Goal: Task Accomplishment & Management: Manage account settings

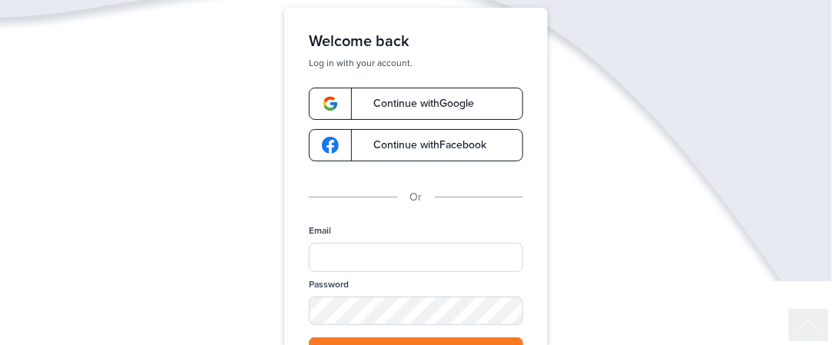
scroll to position [194, 0]
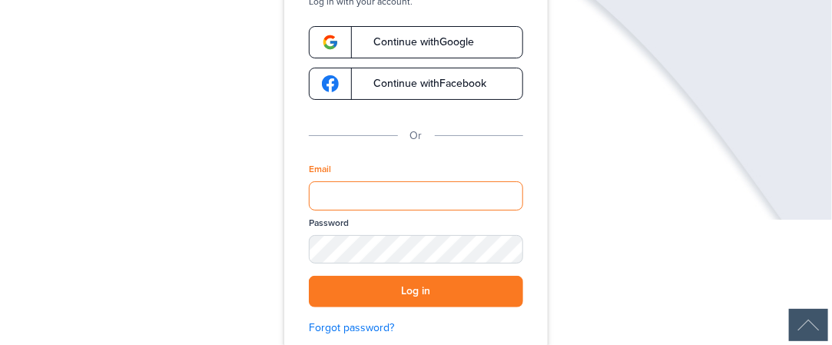
click at [437, 197] on input "Email" at bounding box center [416, 195] width 214 height 29
click at [453, 190] on input "**********" at bounding box center [416, 195] width 214 height 29
type input "*"
type input "**********"
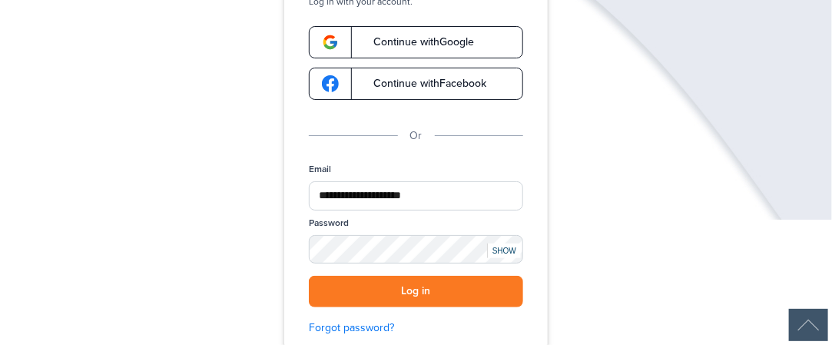
click at [490, 254] on div "SHOW" at bounding box center [504, 251] width 34 height 15
click at [417, 286] on button "Log in" at bounding box center [416, 292] width 214 height 32
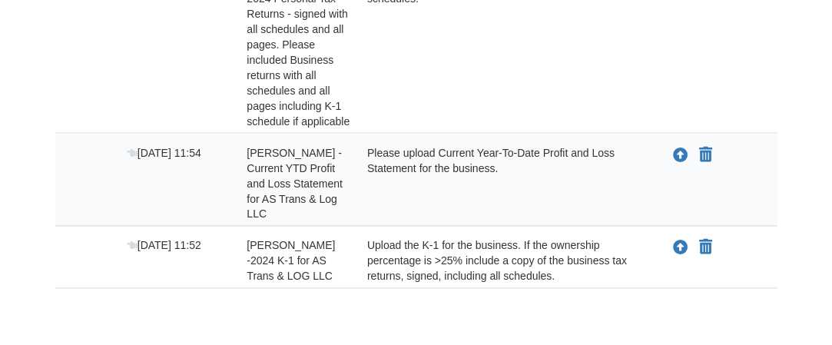
scroll to position [755, 0]
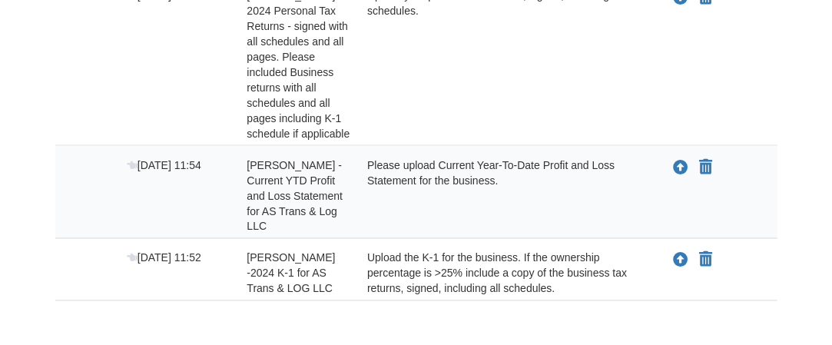
drag, startPoint x: 828, startPoint y: 187, endPoint x: 815, endPoint y: 142, distance: 46.4
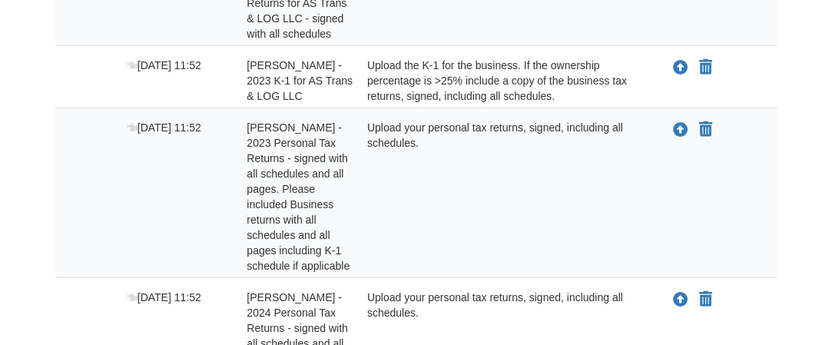
scroll to position [151, 0]
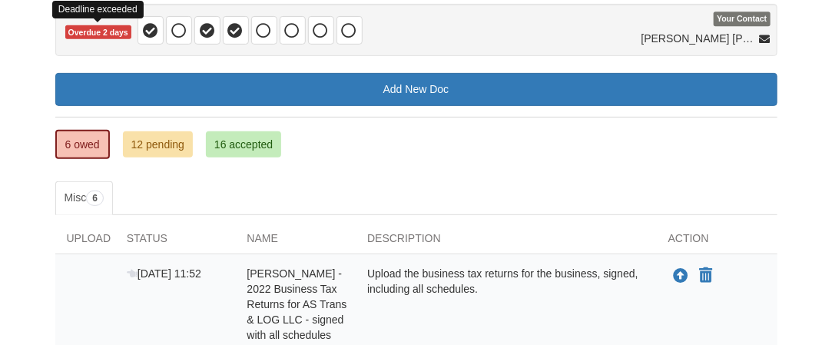
click at [107, 34] on span "Overdue 2 days" at bounding box center [98, 32] width 66 height 15
click at [121, 34] on span "Overdue 2 days" at bounding box center [98, 32] width 66 height 15
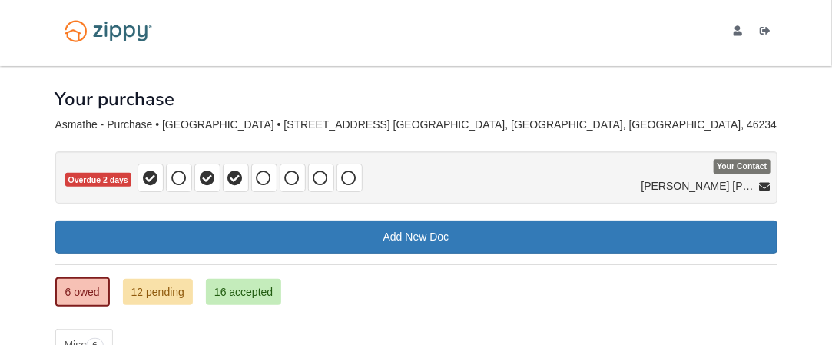
scroll to position [3, 0]
